Goal: Task Accomplishment & Management: Use online tool/utility

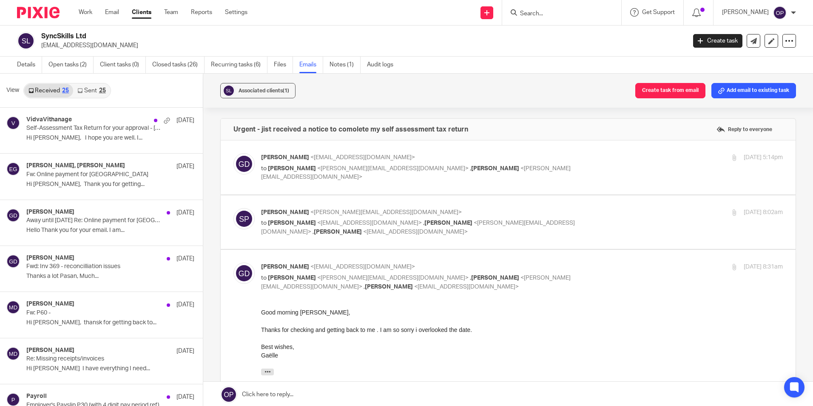
scroll to position [638, 0]
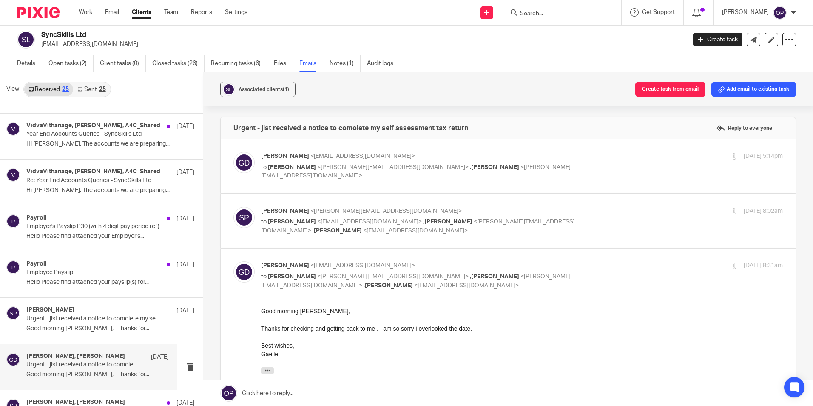
click at [542, 14] on input "Search" at bounding box center [557, 14] width 77 height 8
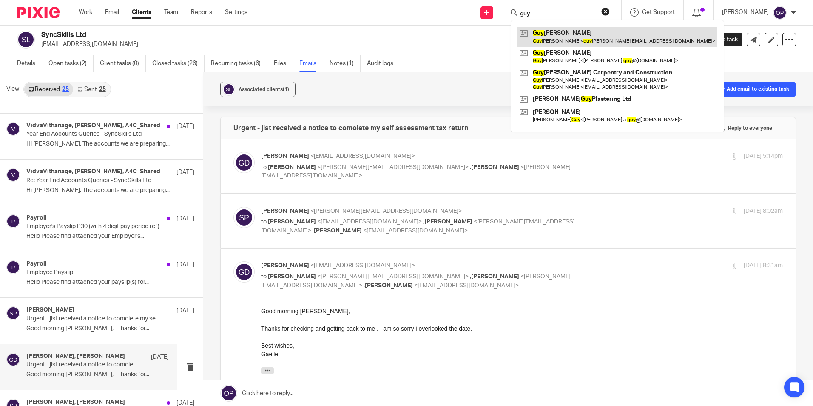
type input "guy"
click at [567, 31] on link at bounding box center [618, 37] width 200 height 20
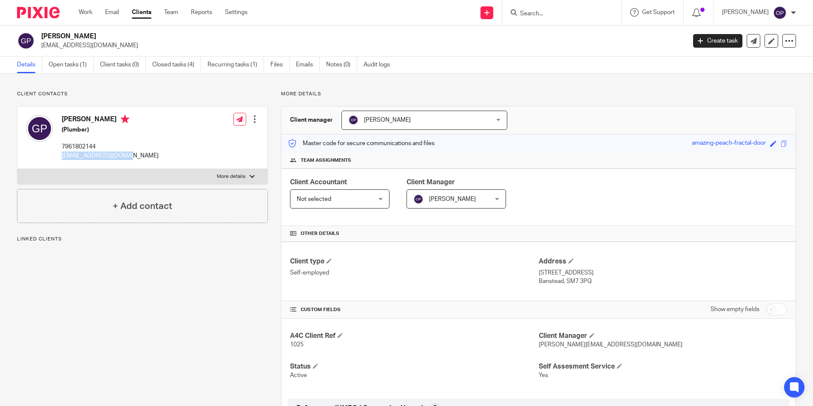
drag, startPoint x: 128, startPoint y: 157, endPoint x: 62, endPoint y: 159, distance: 66.8
click at [62, 159] on div "Guy Pullen (Plumber) 7961802144 guypullen@hotmail.com Edit contact Create clien…" at bounding box center [142, 137] width 250 height 63
copy p "guypullen@hotmail.com"
drag, startPoint x: 59, startPoint y: 62, endPoint x: 65, endPoint y: 70, distance: 9.8
click at [59, 62] on link "Open tasks (1)" at bounding box center [70, 65] width 45 height 17
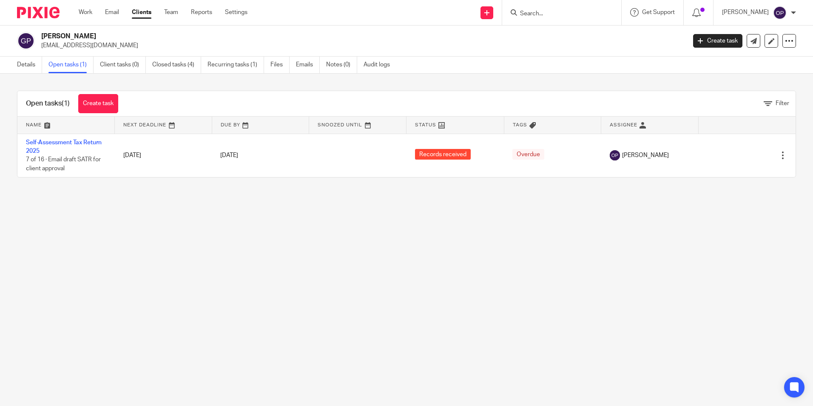
click at [143, 238] on main "Guy Pullen guypullen@hotmail.com Create task Update from Companies House Export…" at bounding box center [406, 203] width 813 height 406
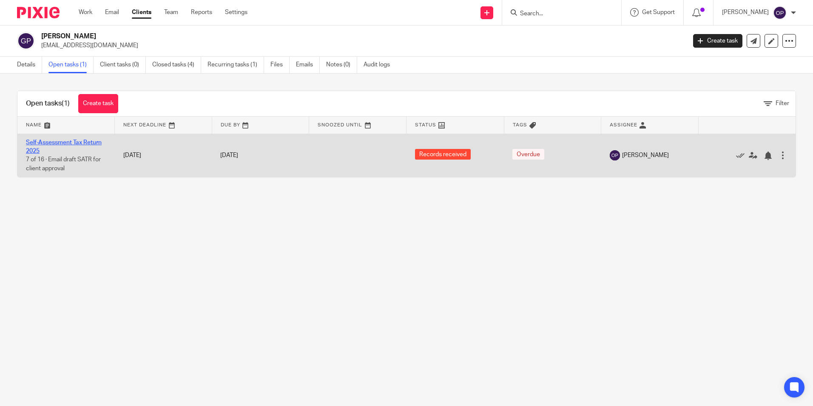
click at [73, 139] on link "Self-Assessment Tax Return 2025" at bounding box center [64, 146] width 76 height 14
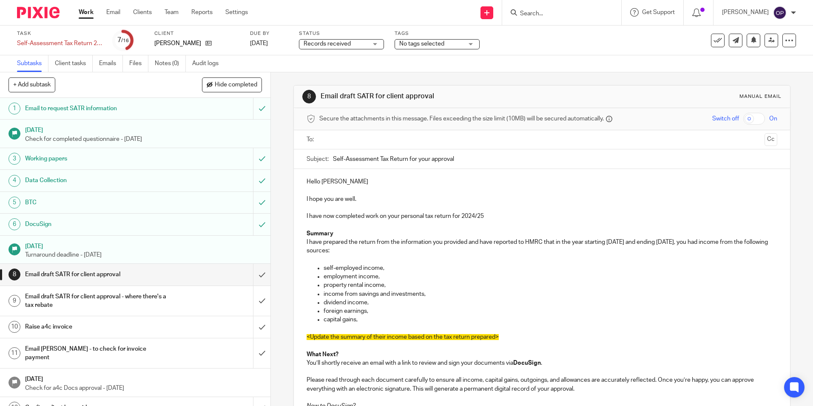
click at [364, 41] on span "Records received" at bounding box center [336, 44] width 64 height 9
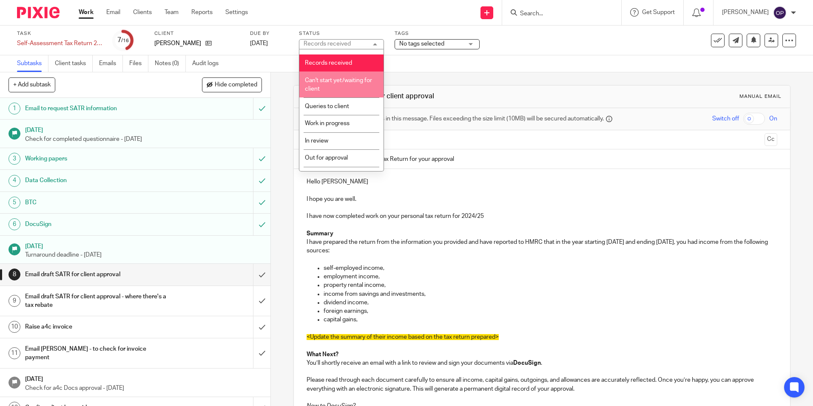
scroll to position [60, 0]
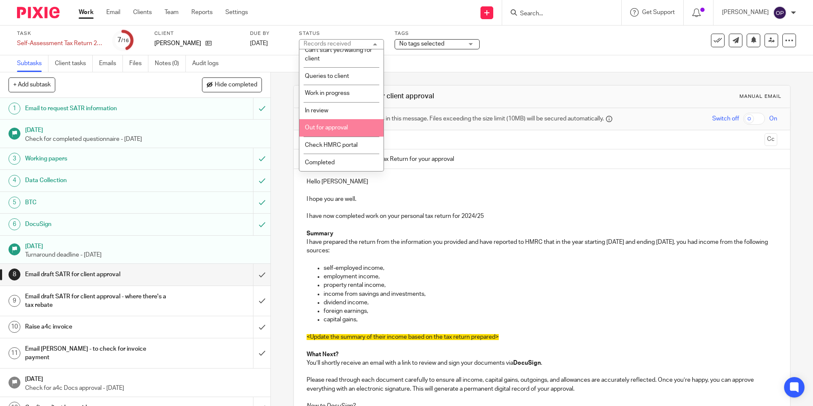
click at [329, 130] on span "Out for approval" at bounding box center [326, 128] width 43 height 6
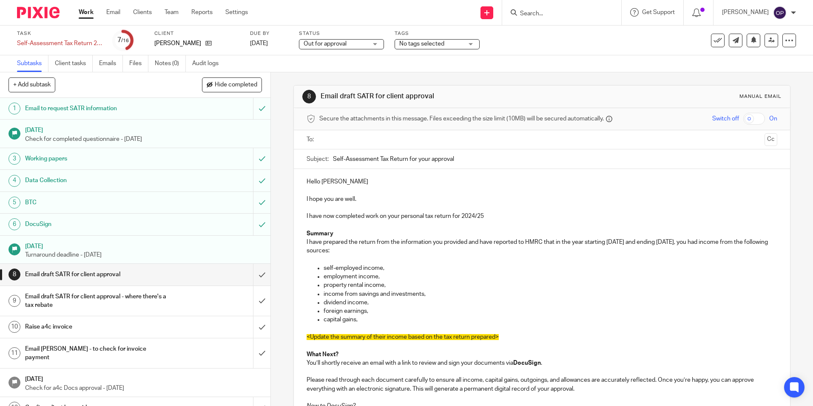
click at [502, 173] on div "Hello Guy I hope you are well. I have now completed work on your personal tax r…" at bounding box center [542, 344] width 496 height 351
click at [333, 132] on div at bounding box center [542, 139] width 444 height 19
click at [342, 145] on ul at bounding box center [542, 140] width 444 height 14
click at [345, 140] on input "text" at bounding box center [541, 140] width 438 height 10
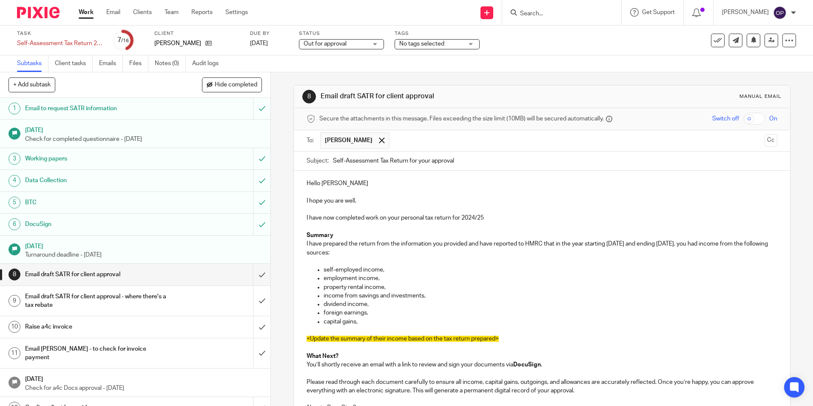
click at [363, 183] on p "Hello Guy" at bounding box center [542, 183] width 470 height 9
drag, startPoint x: 513, startPoint y: 341, endPoint x: 713, endPoint y: 246, distance: 221.2
click at [713, 246] on div "Hello Guy, I hope you are well. I have now completed work on your personal tax …" at bounding box center [542, 346] width 496 height 351
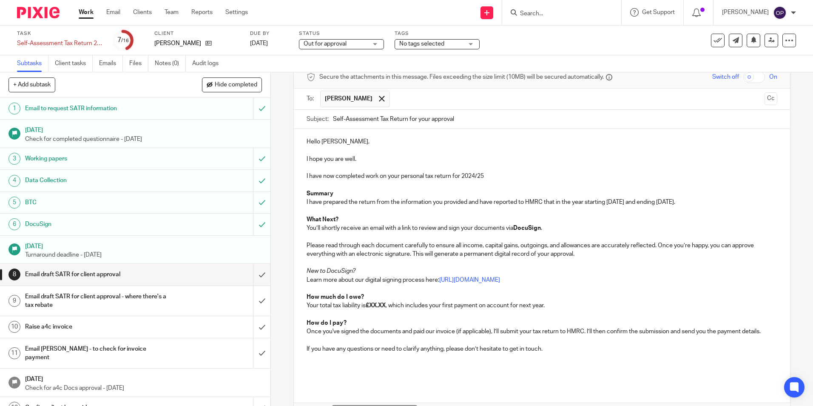
scroll to position [97, 0]
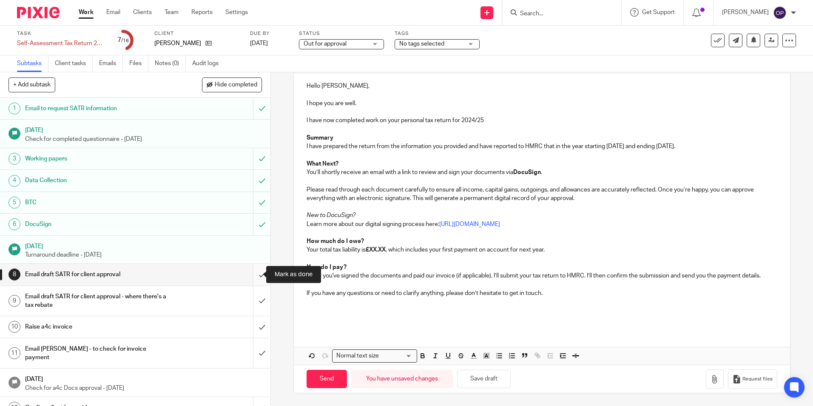
click at [256, 277] on input "submit" at bounding box center [135, 274] width 270 height 21
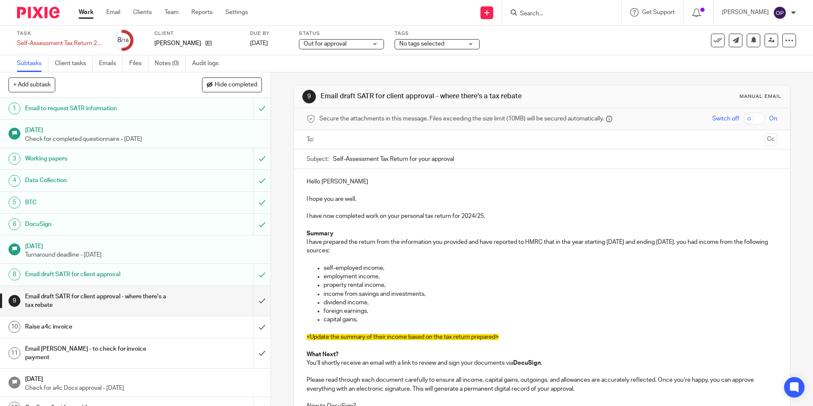
drag, startPoint x: 501, startPoint y: 335, endPoint x: 713, endPoint y: 244, distance: 230.3
click at [713, 244] on div "Hello Guy I hope you are well. I have now completed work on your personal tax r…" at bounding box center [542, 340] width 496 height 342
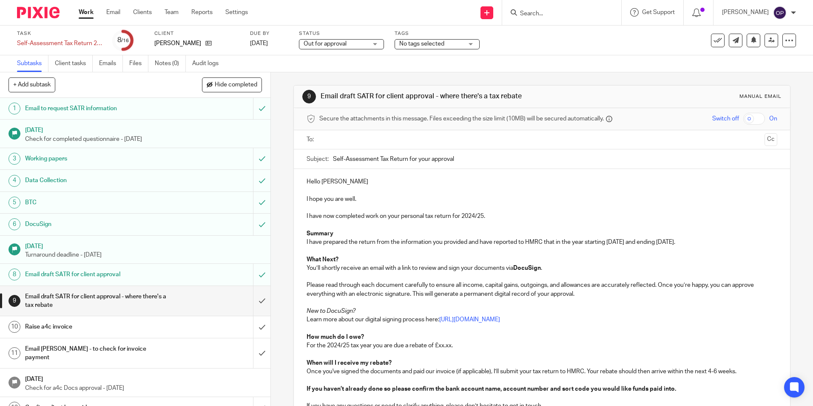
drag, startPoint x: 706, startPoint y: 222, endPoint x: 708, endPoint y: 216, distance: 6.2
click at [706, 223] on p at bounding box center [542, 225] width 470 height 9
drag, startPoint x: 451, startPoint y: 346, endPoint x: 436, endPoint y: 349, distance: 15.5
click at [436, 349] on p "For the 2024/25 tax year you are due a rebate of £xx.xx." at bounding box center [542, 345] width 470 height 9
paste div
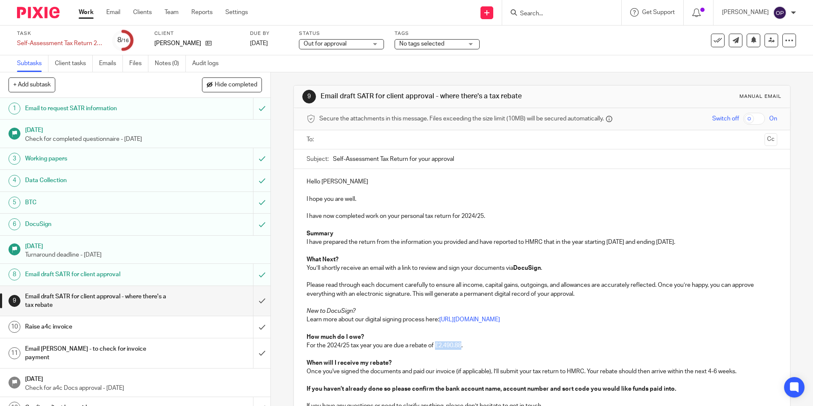
drag, startPoint x: 461, startPoint y: 344, endPoint x: 433, endPoint y: 346, distance: 27.3
click at [433, 346] on p "For the 2024/25 tax year you are due a rebate of £2,490.88." at bounding box center [542, 345] width 470 height 9
click at [571, 339] on p "How much do I owe?" at bounding box center [542, 337] width 470 height 9
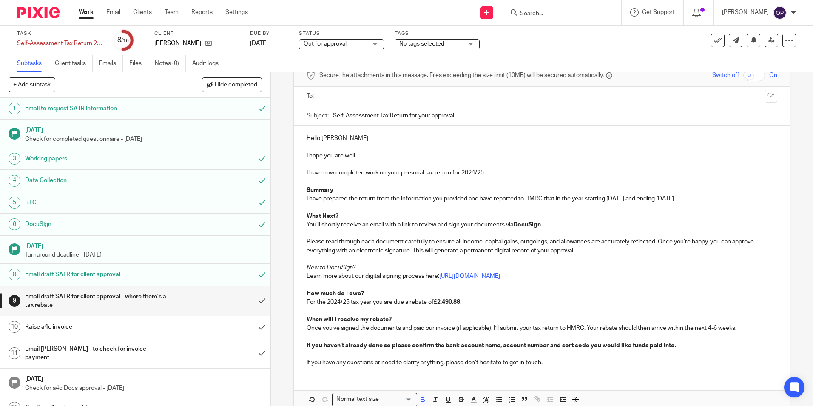
scroll to position [2, 0]
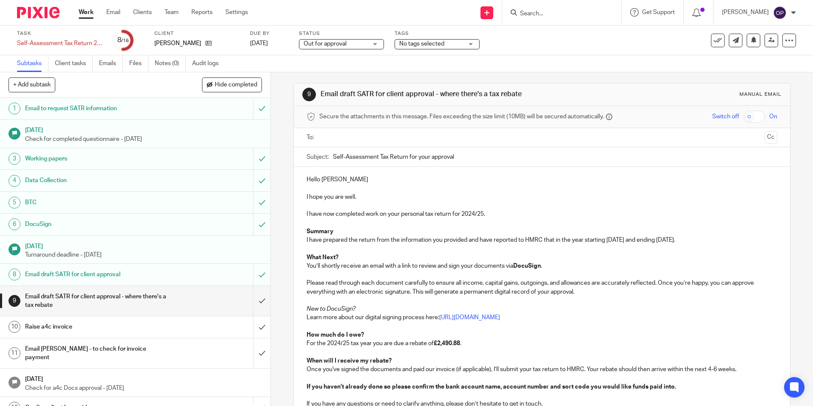
click at [401, 140] on input "text" at bounding box center [541, 138] width 438 height 10
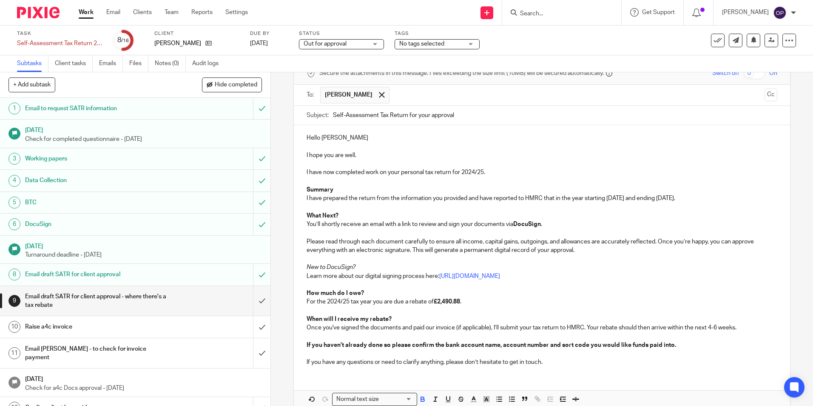
scroll to position [89, 0]
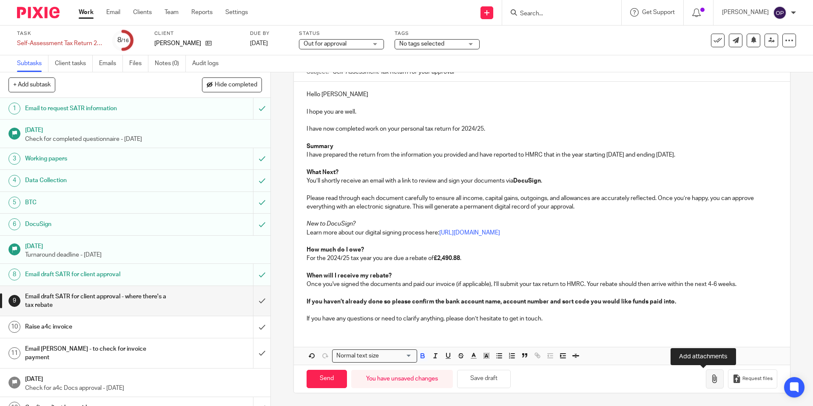
click at [706, 383] on button "button" at bounding box center [715, 378] width 18 height 19
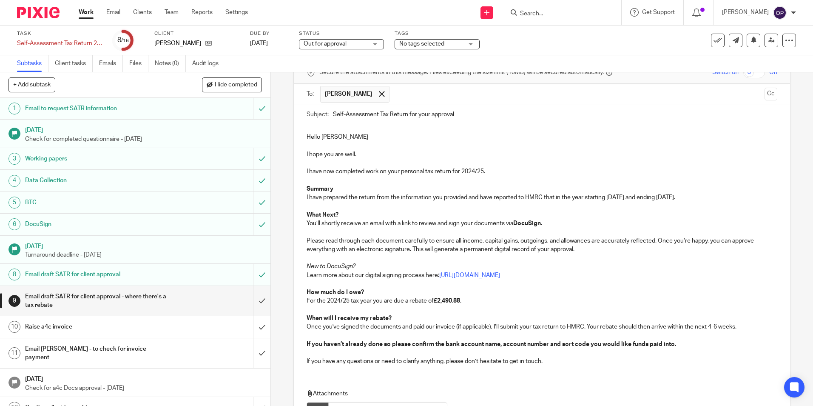
scroll to position [0, 0]
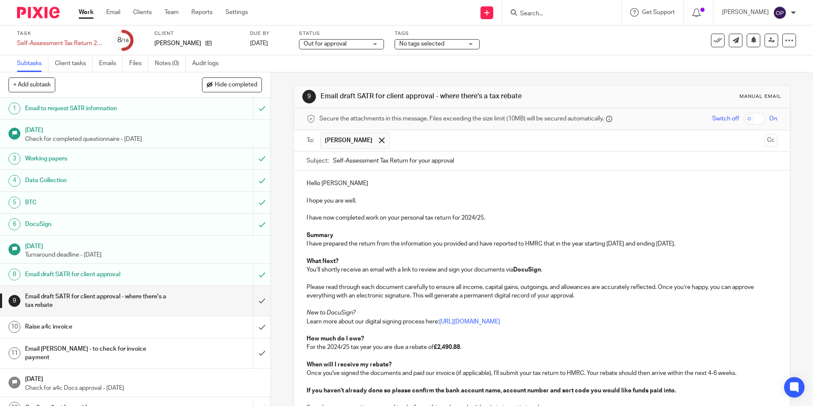
click at [681, 177] on div "Hello Guy I hope you are well. I have now completed work on your personal tax r…" at bounding box center [542, 295] width 496 height 248
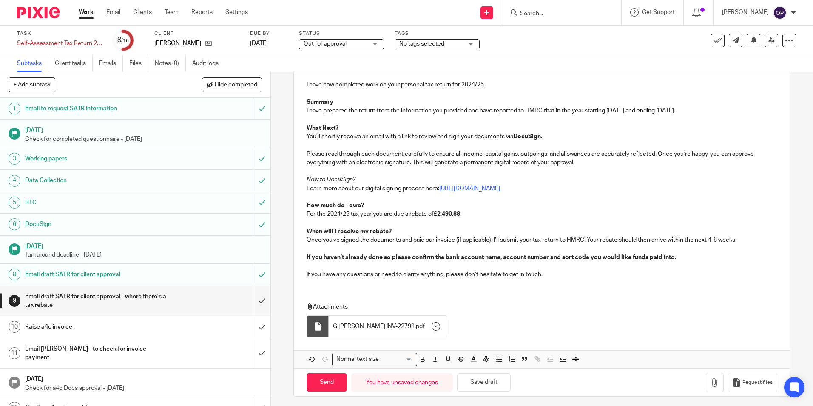
scroll to position [137, 0]
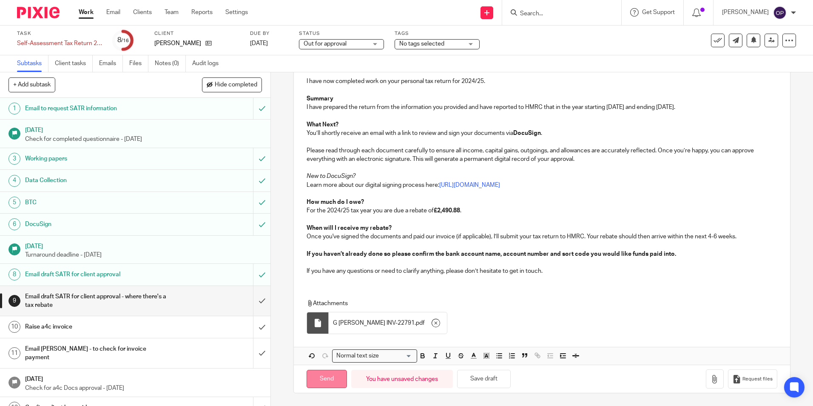
click at [329, 372] on input "Send" at bounding box center [327, 379] width 40 height 18
type input "Sent"
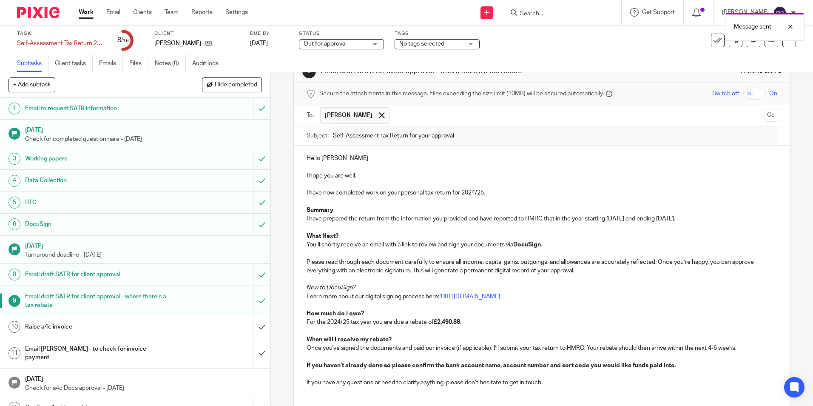
scroll to position [0, 0]
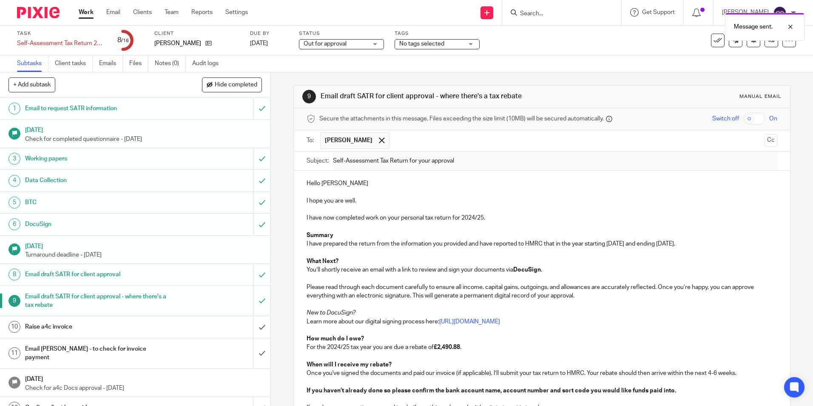
click at [84, 10] on link "Work" at bounding box center [86, 12] width 15 height 9
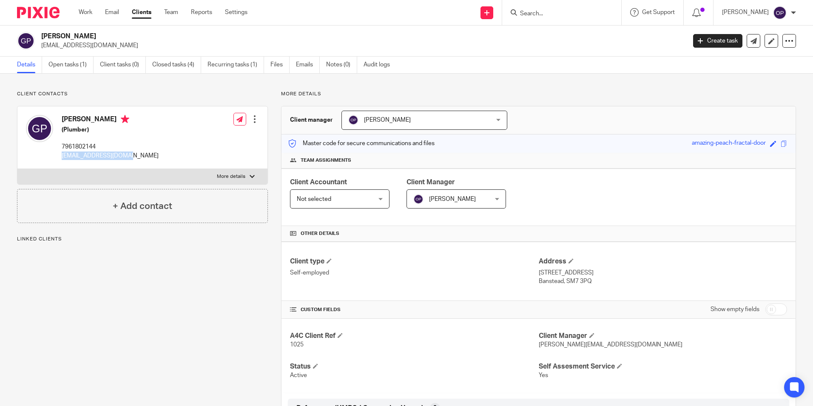
drag, startPoint x: 128, startPoint y: 157, endPoint x: 62, endPoint y: 157, distance: 66.8
click at [62, 157] on div "[PERSON_NAME] (Plumber) 7961802144 [EMAIL_ADDRESS][DOMAIN_NAME] Edit contact Cr…" at bounding box center [142, 137] width 250 height 63
copy p "[EMAIL_ADDRESS][DOMAIN_NAME]"
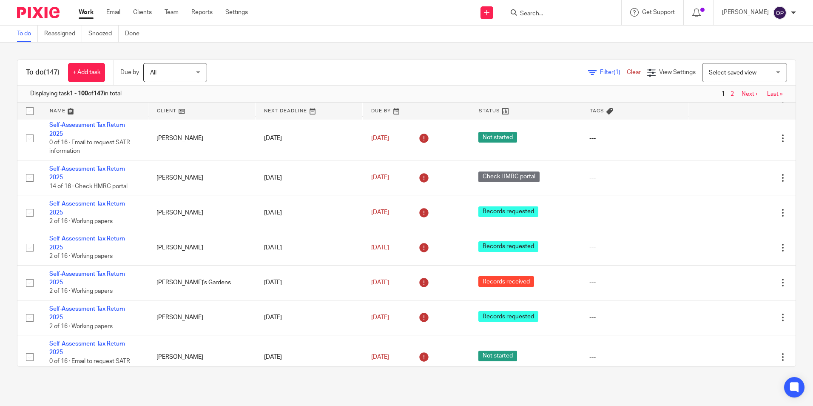
scroll to position [2877, 0]
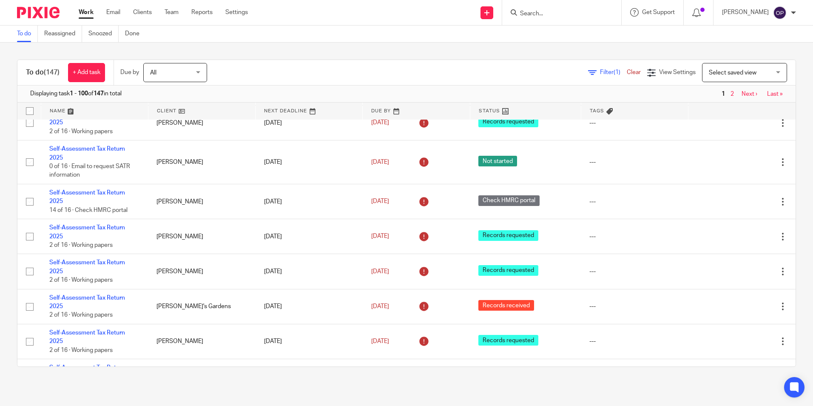
click at [566, 9] on form at bounding box center [564, 12] width 91 height 11
click at [563, 14] on input "Search" at bounding box center [557, 14] width 77 height 8
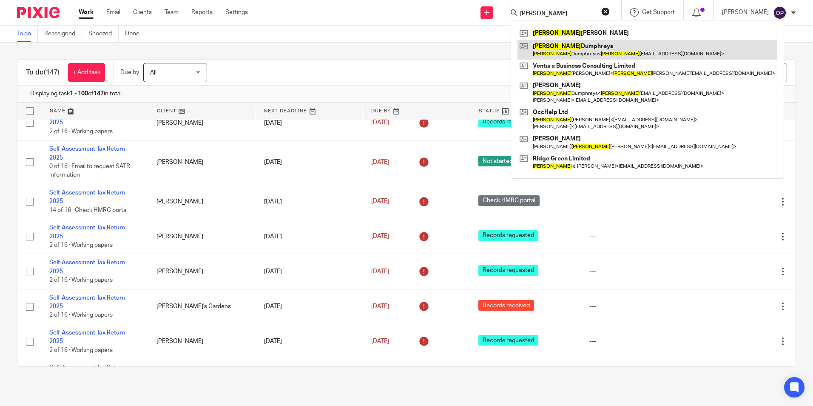
type input "[PERSON_NAME]"
click at [568, 43] on link at bounding box center [648, 50] width 260 height 20
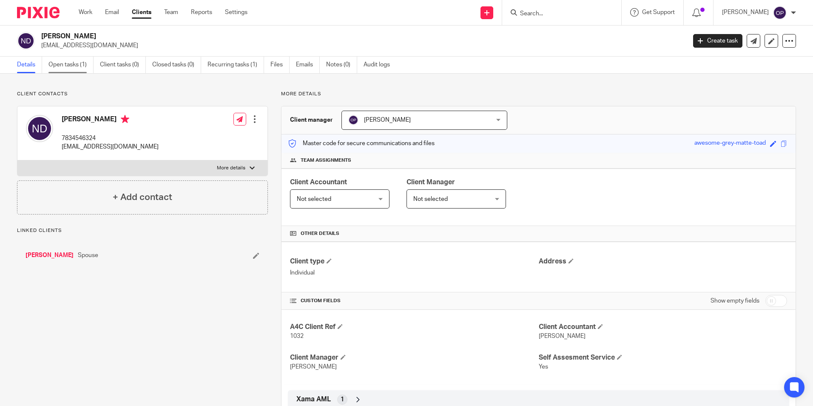
click at [83, 67] on link "Open tasks (1)" at bounding box center [70, 65] width 45 height 17
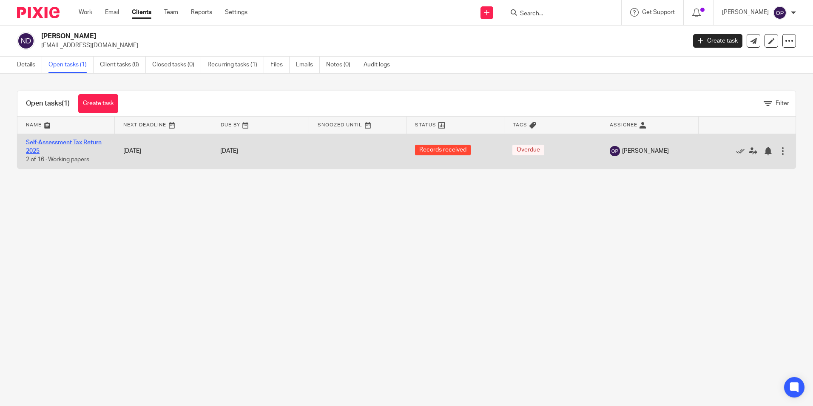
click at [85, 143] on link "Self-Assessment Tax Return 2025" at bounding box center [64, 146] width 76 height 14
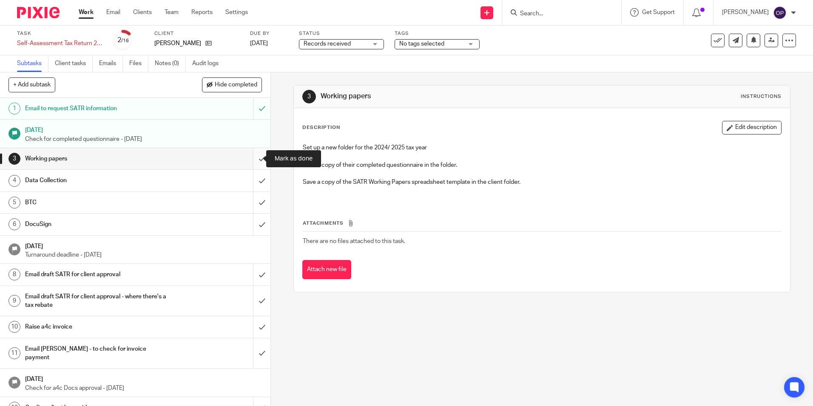
drag, startPoint x: 250, startPoint y: 155, endPoint x: 253, endPoint y: 168, distance: 13.2
click at [250, 156] on input "submit" at bounding box center [135, 158] width 270 height 21
drag, startPoint x: 250, startPoint y: 179, endPoint x: 252, endPoint y: 196, distance: 17.6
click at [250, 179] on input "submit" at bounding box center [135, 180] width 270 height 21
drag, startPoint x: 253, startPoint y: 200, endPoint x: 252, endPoint y: 219, distance: 19.6
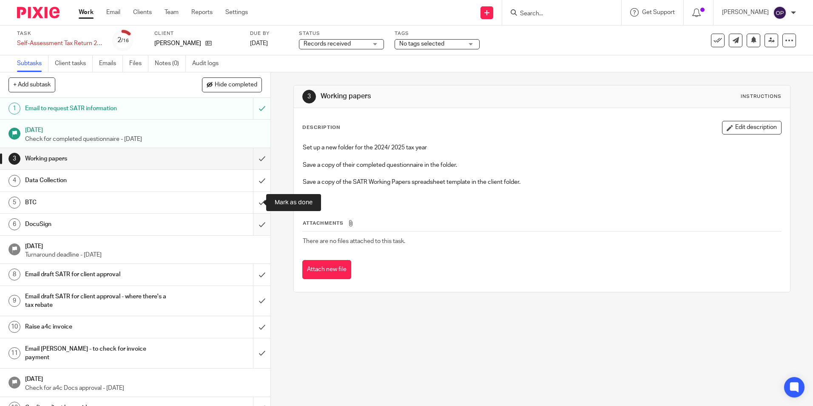
click at [253, 201] on input "submit" at bounding box center [135, 202] width 270 height 21
click at [252, 226] on input "submit" at bounding box center [135, 223] width 270 height 21
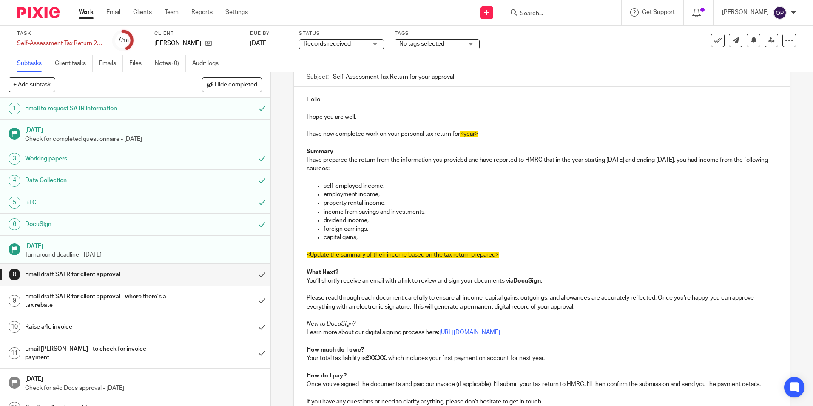
scroll to position [85, 0]
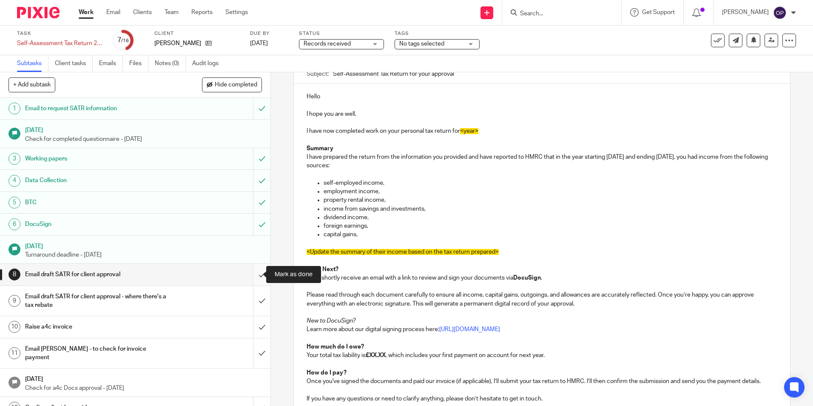
click at [251, 279] on input "submit" at bounding box center [135, 274] width 270 height 21
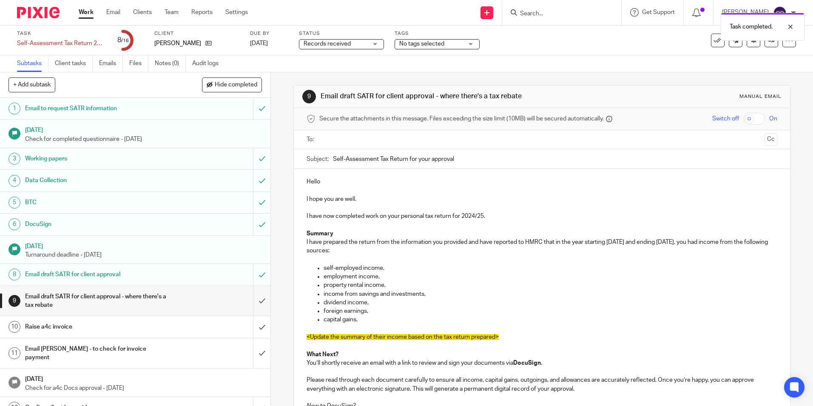
click at [371, 138] on input "text" at bounding box center [541, 140] width 438 height 10
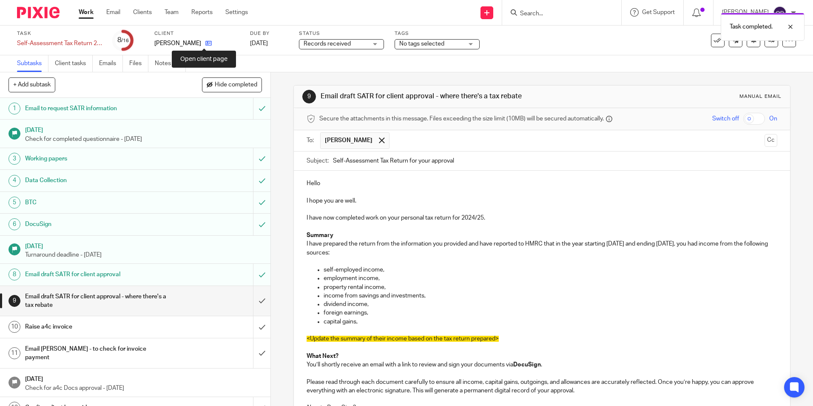
drag, startPoint x: 204, startPoint y: 43, endPoint x: 172, endPoint y: 6, distance: 49.2
drag, startPoint x: 516, startPoint y: 339, endPoint x: 713, endPoint y: 244, distance: 218.7
click at [713, 244] on div "Hello I hope you are well. I have now completed work on your personal tax retur…" at bounding box center [542, 342] width 496 height 342
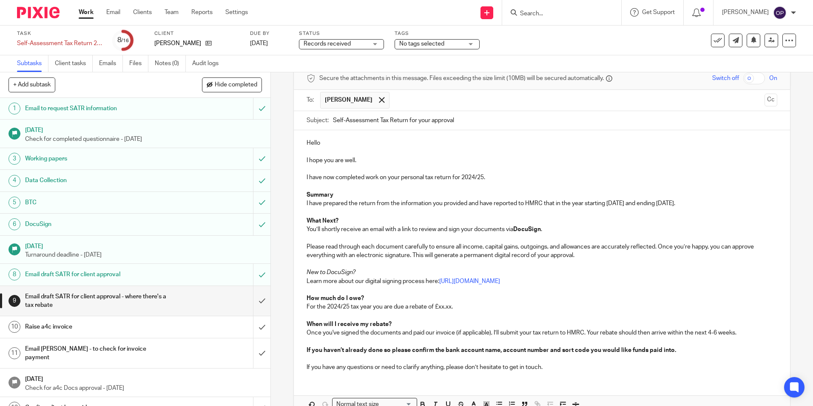
scroll to position [89, 0]
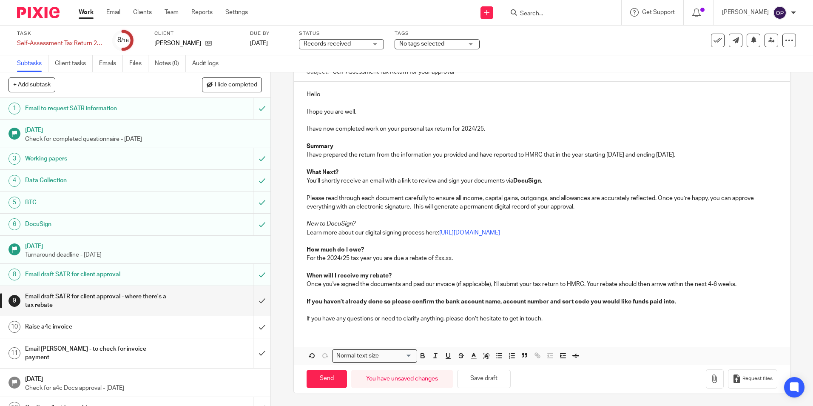
click at [451, 259] on p "For the 2024/25 tax year you are due a rebate of £xx.xx." at bounding box center [542, 258] width 470 height 9
click at [448, 259] on p "For the 2024/25 tax year you are due a rebate of £xx.xx." at bounding box center [542, 258] width 470 height 9
drag, startPoint x: 451, startPoint y: 259, endPoint x: 438, endPoint y: 260, distance: 12.4
click at [438, 260] on p "For the 2024/25 tax year you are due a rebate of £xx.xx." at bounding box center [542, 258] width 470 height 9
click at [505, 259] on p "For the 2024/25 tax year you are due a rebate of £4,204.78 ." at bounding box center [542, 258] width 470 height 9
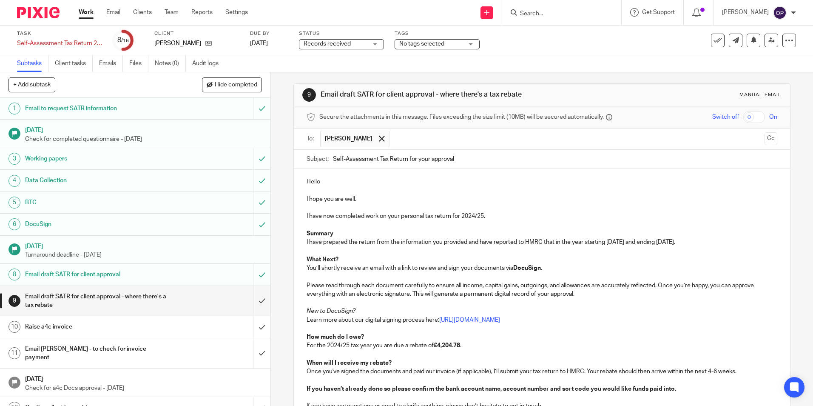
scroll to position [0, 0]
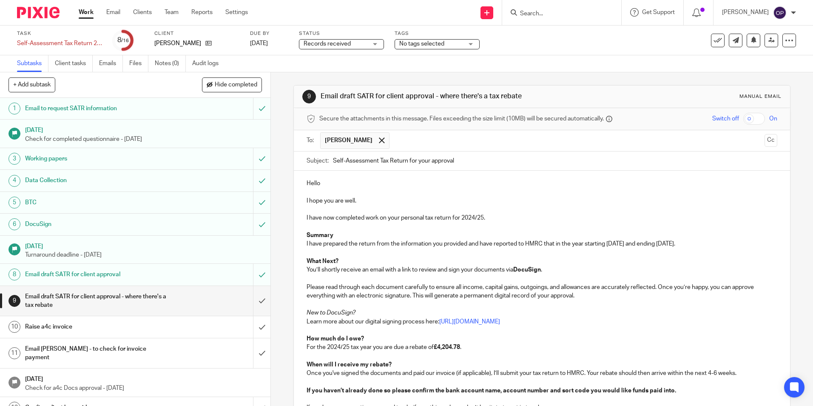
drag, startPoint x: 346, startPoint y: 44, endPoint x: 350, endPoint y: 88, distance: 43.5
click at [346, 44] on span "Records received" at bounding box center [327, 44] width 47 height 6
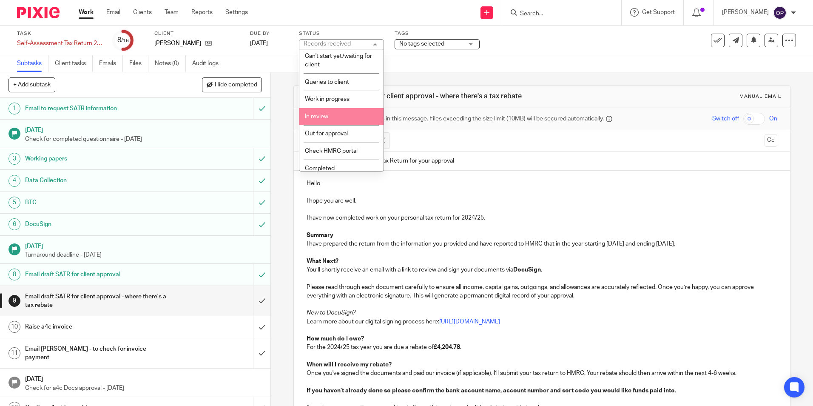
scroll to position [60, 0]
click at [343, 126] on span "Out for approval" at bounding box center [326, 128] width 43 height 6
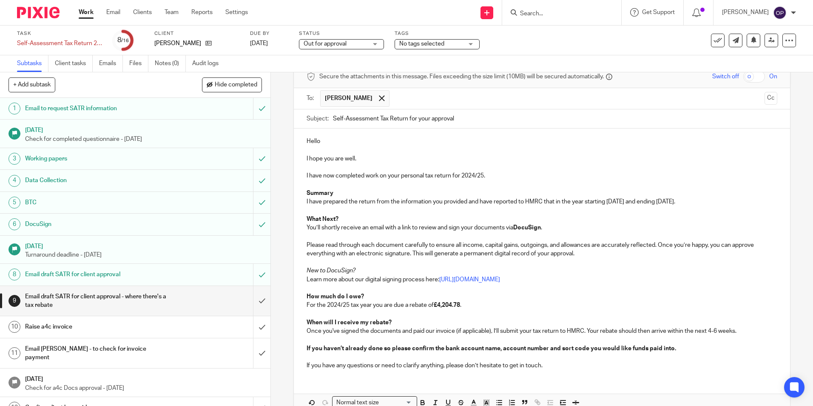
scroll to position [89, 0]
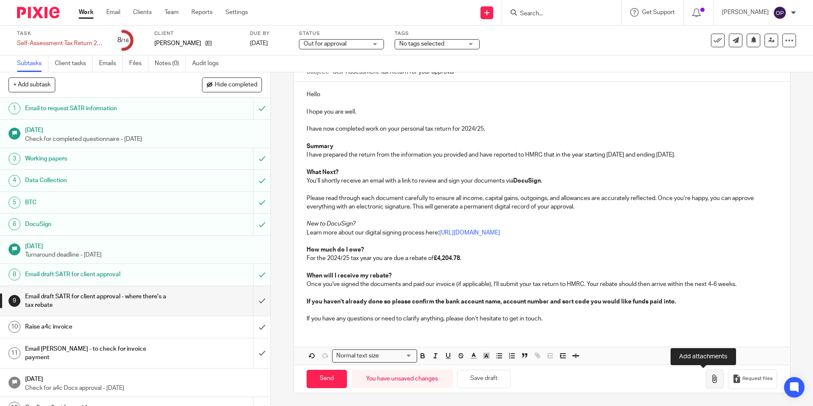
click at [711, 379] on icon "button" at bounding box center [715, 378] width 9 height 9
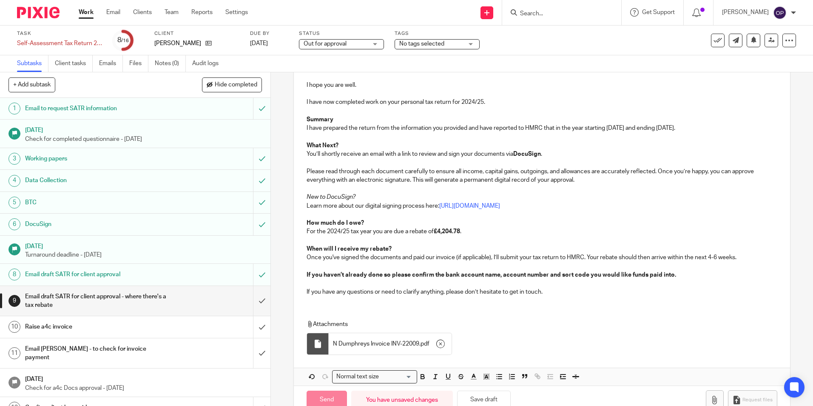
scroll to position [137, 0]
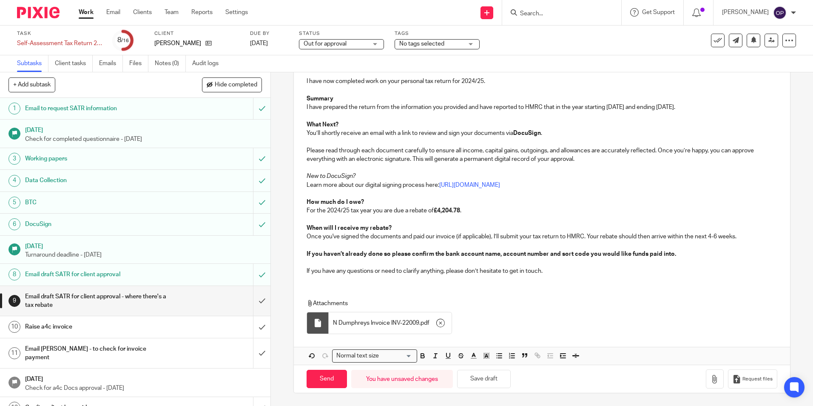
click at [385, 324] on span "N Dumphreys Invoice INV-22009" at bounding box center [376, 323] width 86 height 9
click at [397, 323] on span "N Dumphreys Invoice INV-22009" at bounding box center [376, 323] width 86 height 9
drag, startPoint x: 397, startPoint y: 323, endPoint x: 407, endPoint y: 325, distance: 9.5
click at [407, 325] on span "N Dumphreys Invoice INV-22009" at bounding box center [376, 323] width 86 height 9
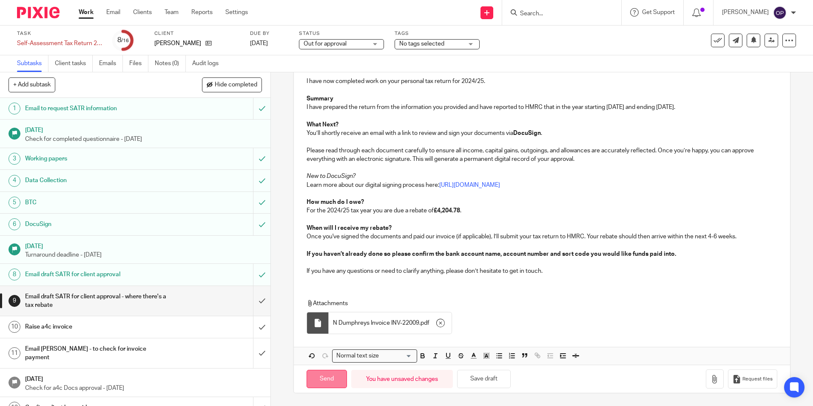
click at [329, 377] on input "Send" at bounding box center [327, 379] width 40 height 18
click at [546, 13] on input "Search" at bounding box center [557, 14] width 77 height 8
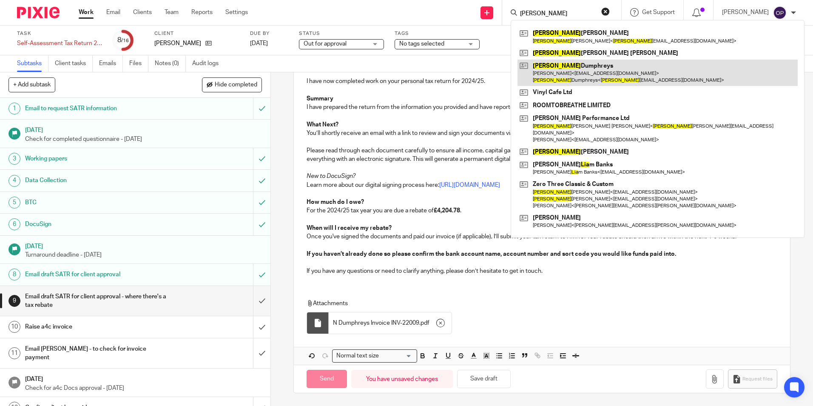
type input "[PERSON_NAME]"
click at [575, 74] on link at bounding box center [658, 73] width 280 height 26
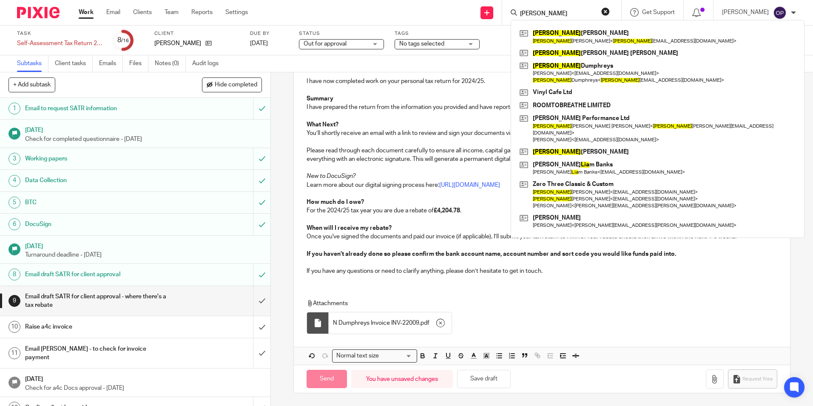
type input "Sent"
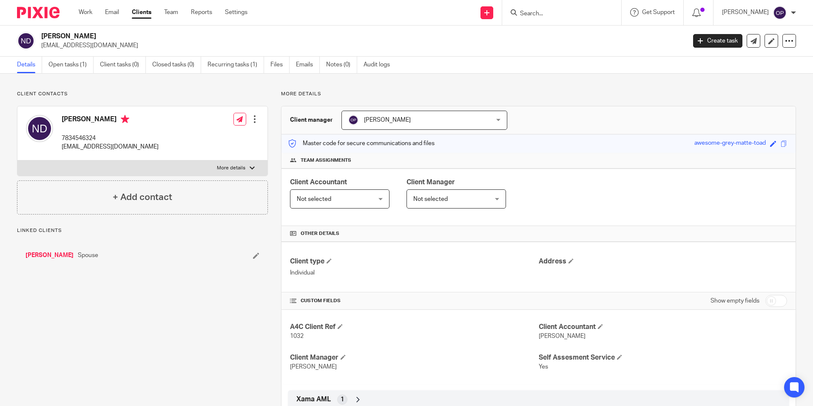
drag, startPoint x: 155, startPoint y: 145, endPoint x: 57, endPoint y: 154, distance: 98.2
click at [57, 154] on div "Neil Dumphreys 7834546324 neildumphreysjoinery@gmail.com Edit contact Create cl…" at bounding box center [142, 133] width 250 height 54
copy p "neildumphreysjoinery@gmail.com"
click at [725, 234] on h4 "Other details" at bounding box center [538, 233] width 497 height 7
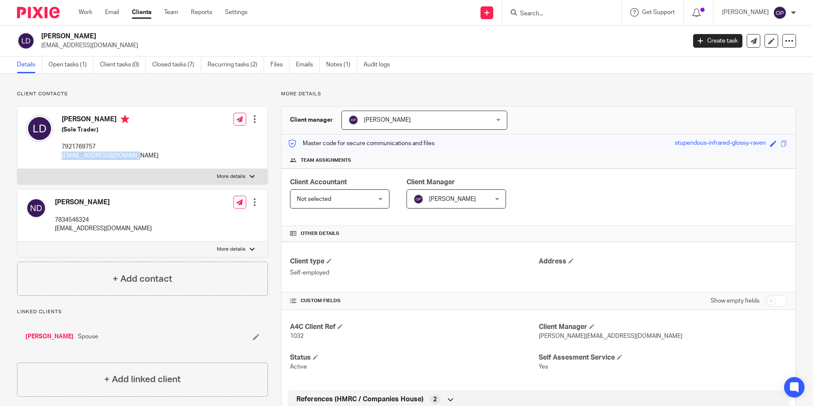
drag, startPoint x: 139, startPoint y: 157, endPoint x: 57, endPoint y: 159, distance: 81.3
click at [57, 159] on div "[PERSON_NAME] (Sole Trader) 7921769757 [EMAIL_ADDRESS][DOMAIN_NAME] Edit contac…" at bounding box center [142, 137] width 250 height 63
copy p "[EMAIL_ADDRESS][DOMAIN_NAME]"
click at [71, 65] on link "Open tasks (1)" at bounding box center [70, 65] width 45 height 17
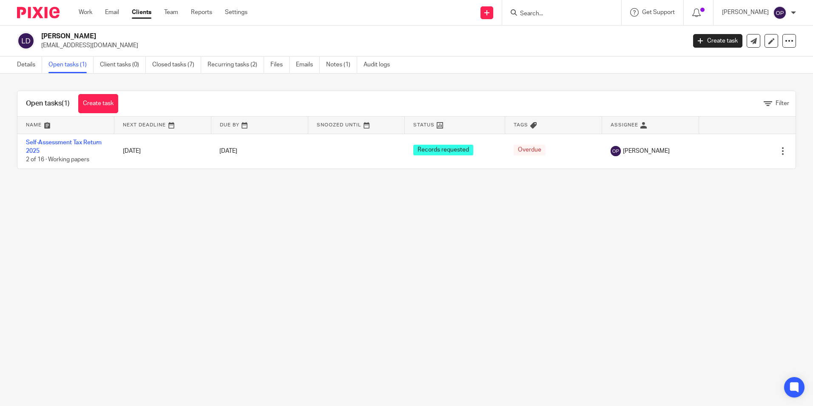
click at [107, 221] on main "[PERSON_NAME] [EMAIL_ADDRESS][DOMAIN_NAME] Create task Update from Companies Ho…" at bounding box center [406, 203] width 813 height 406
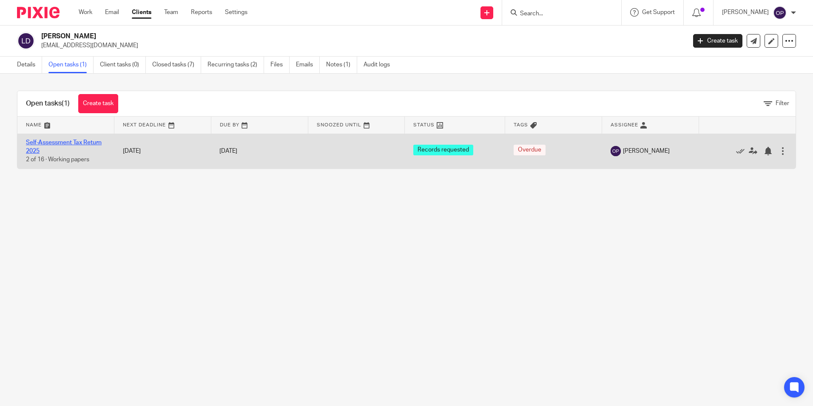
click at [92, 143] on link "Self-Assessment Tax Return 2025" at bounding box center [64, 146] width 76 height 14
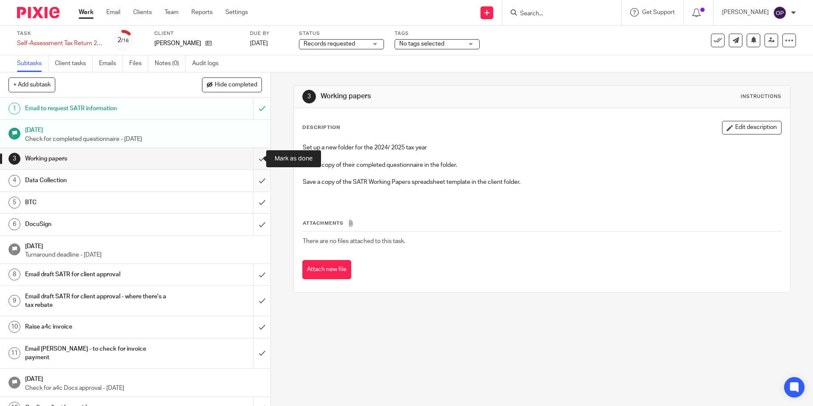
drag, startPoint x: 250, startPoint y: 162, endPoint x: 251, endPoint y: 178, distance: 15.8
click at [250, 164] on input "submit" at bounding box center [135, 158] width 270 height 21
click at [251, 181] on input "submit" at bounding box center [135, 180] width 270 height 21
drag, startPoint x: 254, startPoint y: 202, endPoint x: 253, endPoint y: 221, distance: 19.2
click at [254, 202] on input "submit" at bounding box center [135, 202] width 270 height 21
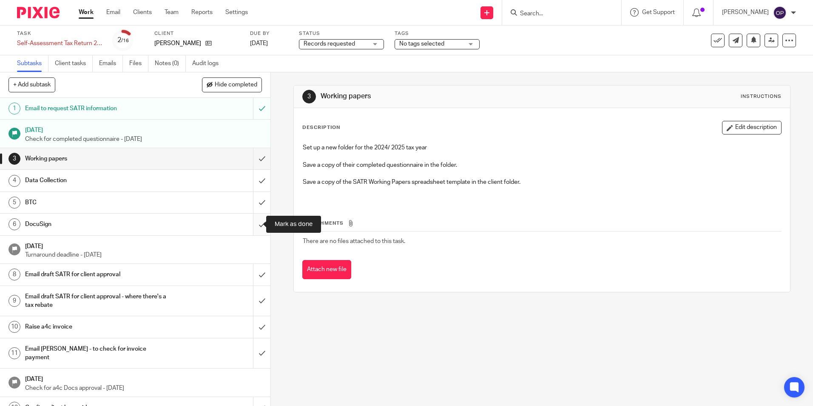
click at [252, 224] on input "submit" at bounding box center [135, 223] width 270 height 21
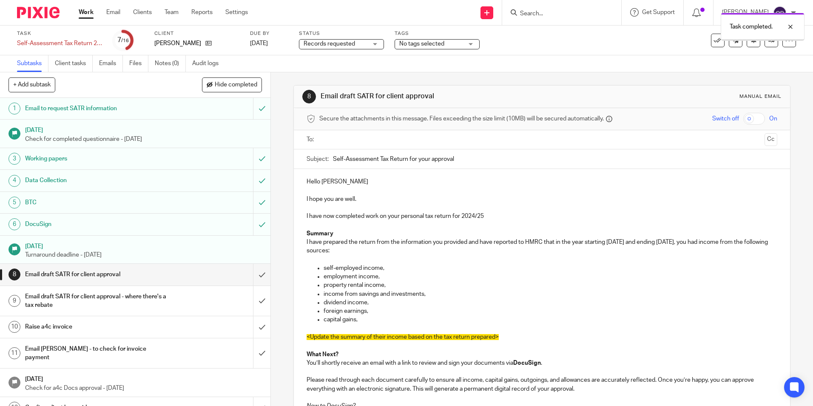
click at [336, 46] on span "Records requested" at bounding box center [329, 44] width 51 height 6
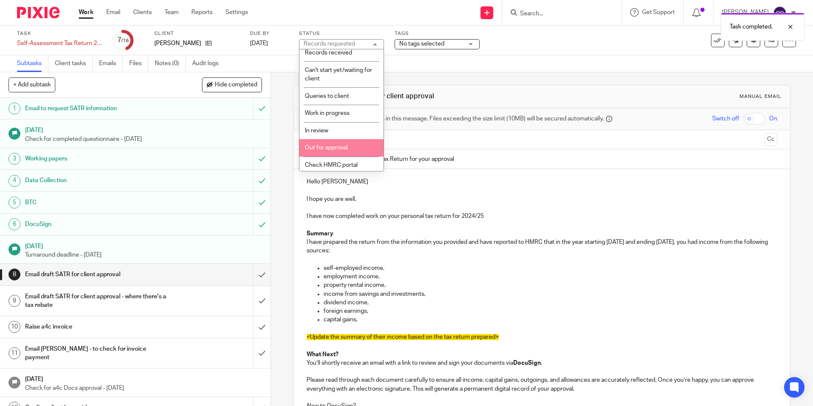
scroll to position [60, 0]
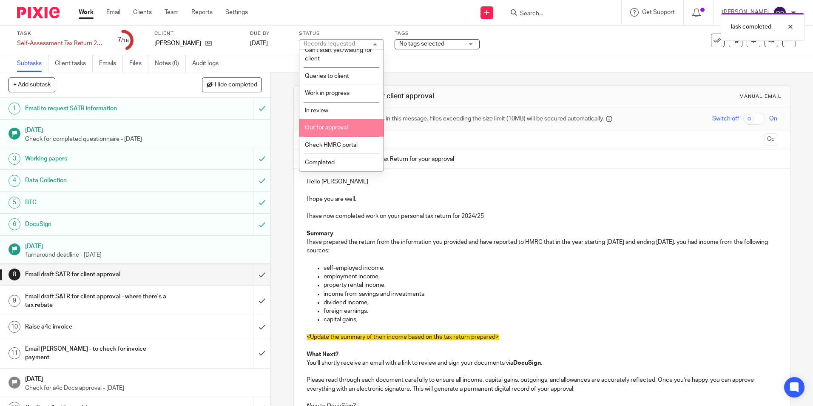
click at [338, 126] on span "Out for approval" at bounding box center [326, 128] width 43 height 6
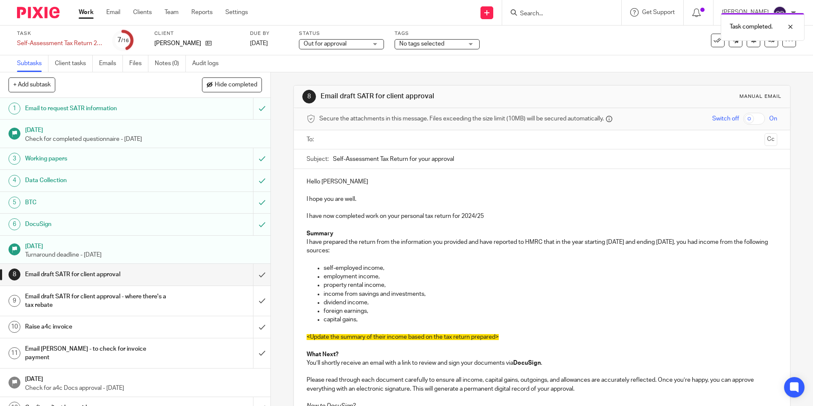
click at [364, 137] on input "text" at bounding box center [541, 140] width 438 height 10
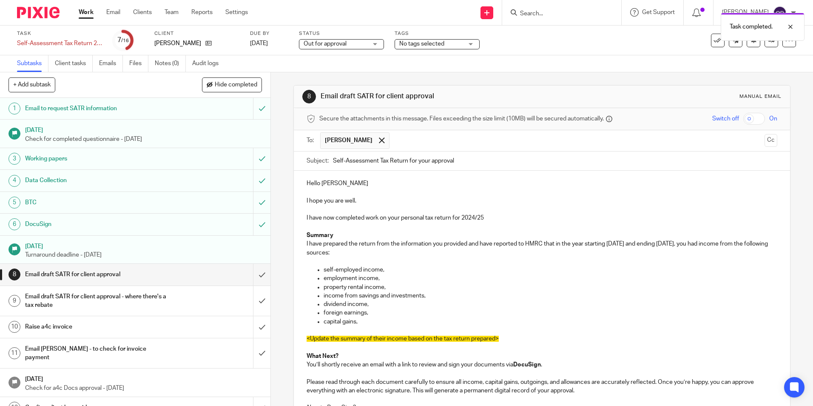
click at [378, 182] on p "Hello [PERSON_NAME]" at bounding box center [542, 183] width 470 height 9
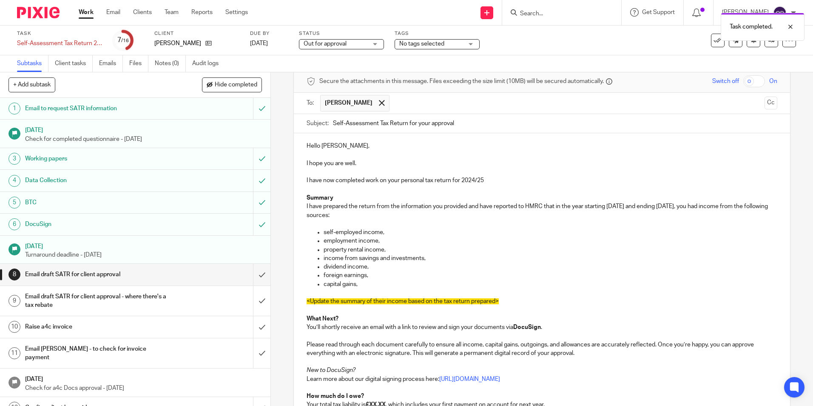
scroll to position [85, 0]
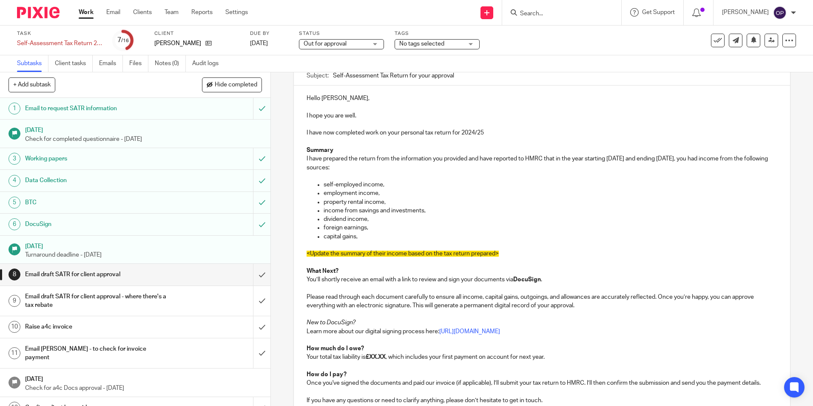
drag, startPoint x: 507, startPoint y: 253, endPoint x: 714, endPoint y: 162, distance: 227.0
click at [714, 162] on div "Hello [PERSON_NAME], I hope you are well. I have now completed work on your per…" at bounding box center [542, 260] width 496 height 351
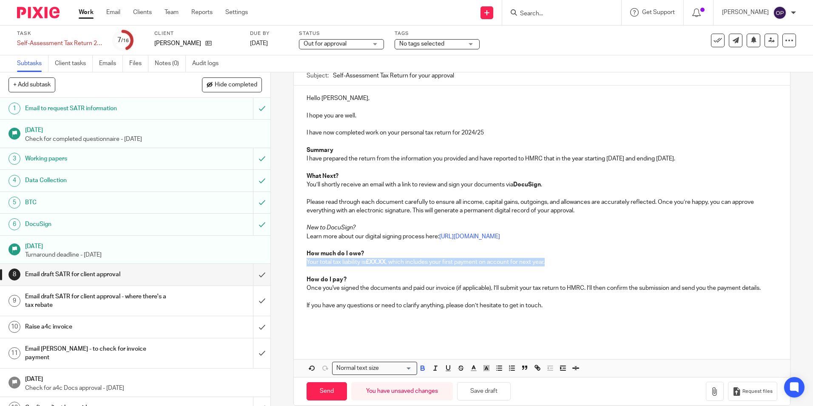
drag, startPoint x: 551, startPoint y: 264, endPoint x: 252, endPoint y: 259, distance: 299.0
click at [252, 259] on div "+ Add subtask Hide completed Cancel + Add 1 Email to request SATR information […" at bounding box center [406, 238] width 813 height 333
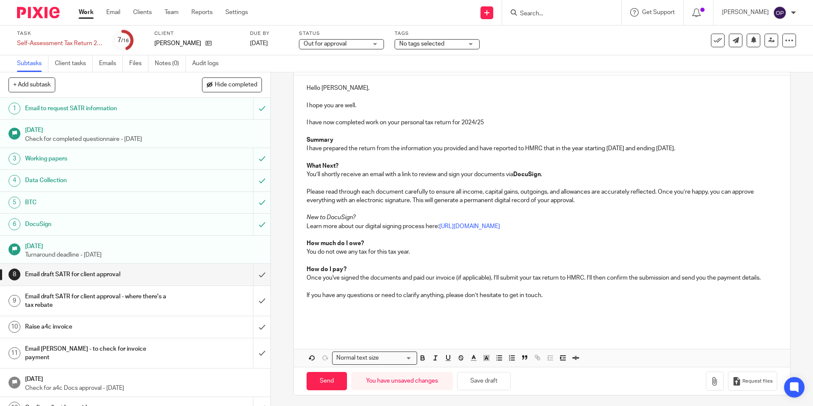
scroll to position [97, 0]
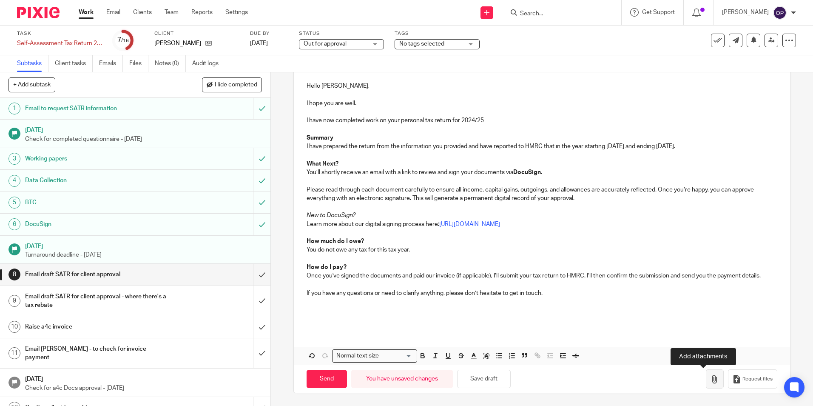
click at [711, 380] on icon "button" at bounding box center [715, 379] width 9 height 9
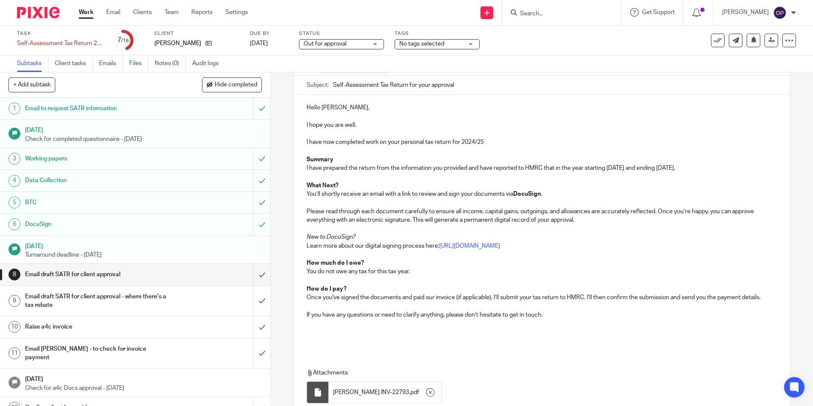
scroll to position [145, 0]
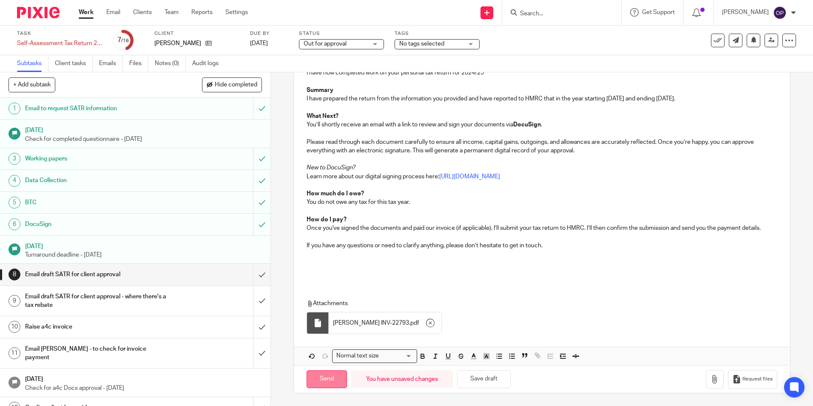
click at [335, 379] on input "Send" at bounding box center [327, 379] width 40 height 18
type input "Sent"
